Goal: Check status

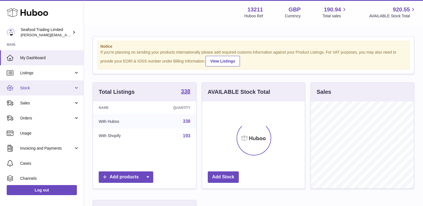
scroll to position [87, 104]
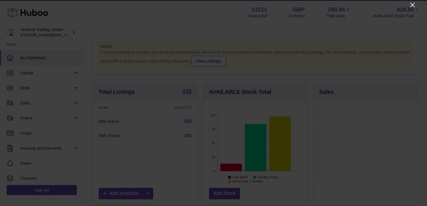
click at [410, 6] on icon "Close" at bounding box center [412, 5] width 7 height 7
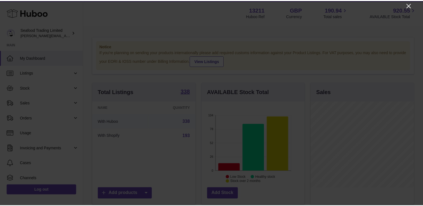
scroll to position [279471, 279455]
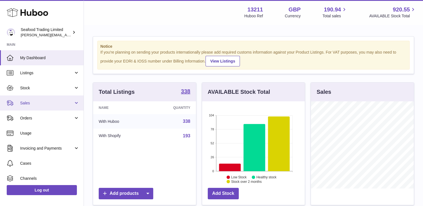
click at [38, 103] on span "Sales" at bounding box center [46, 103] width 53 height 5
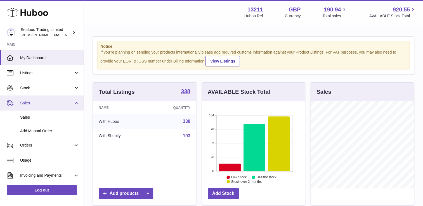
click at [32, 103] on span "Sales" at bounding box center [46, 103] width 53 height 5
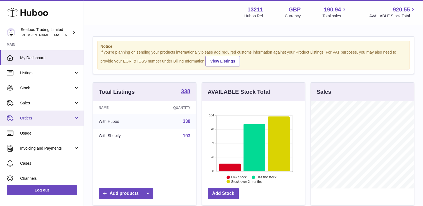
click at [32, 118] on span "Orders" at bounding box center [46, 118] width 53 height 5
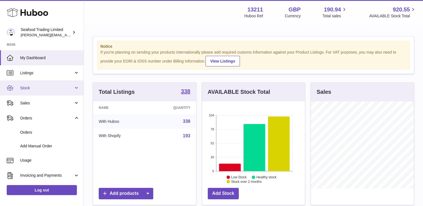
click at [30, 85] on link "Stock" at bounding box center [42, 88] width 84 height 15
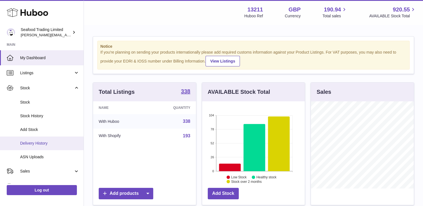
click at [34, 144] on span "Delivery History" at bounding box center [49, 143] width 59 height 5
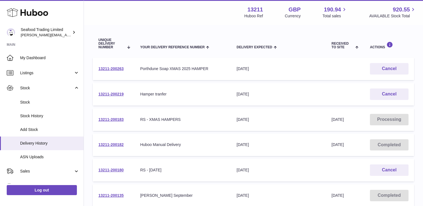
scroll to position [84, 0]
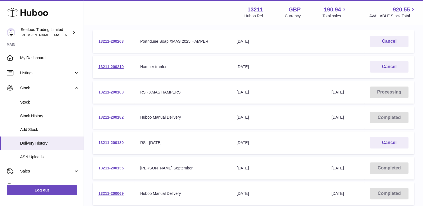
click at [110, 141] on link "13211-200180" at bounding box center [110, 143] width 25 height 4
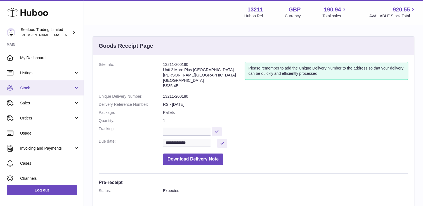
click at [56, 89] on span "Stock" at bounding box center [46, 88] width 53 height 5
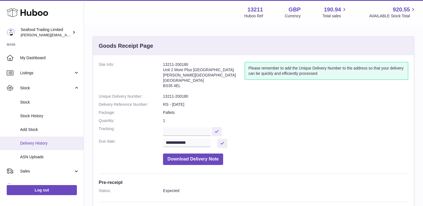
click at [44, 143] on span "Delivery History" at bounding box center [49, 143] width 59 height 5
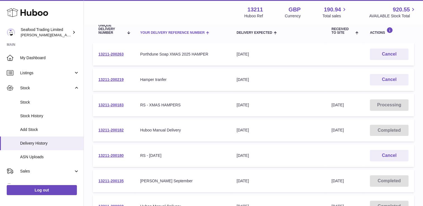
scroll to position [28, 0]
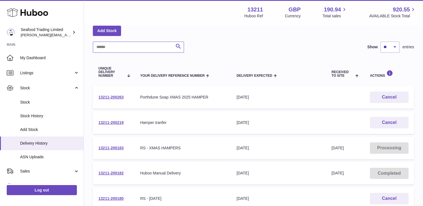
click at [131, 46] on input "text" at bounding box center [138, 47] width 91 height 11
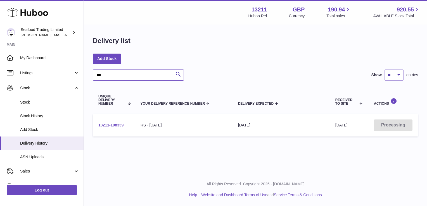
type input "***"
drag, startPoint x: 98, startPoint y: 124, endPoint x: 123, endPoint y: 126, distance: 25.6
click at [123, 126] on td "13211-198339" at bounding box center [114, 125] width 42 height 23
copy link "13211-198339"
